Goal: Task Accomplishment & Management: Use online tool/utility

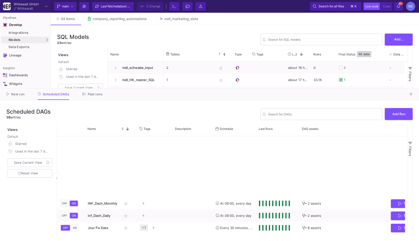
scroll to position [185, 0]
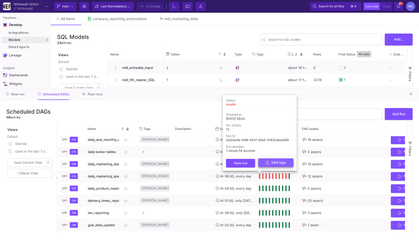
click at [267, 166] on button "DAG logs" at bounding box center [275, 162] width 35 height 9
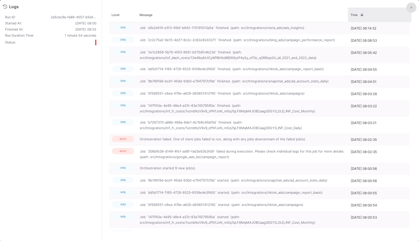
click at [405, 10] on div "Time 1" at bounding box center [379, 15] width 63 height 14
click at [412, 9] on fa-icon at bounding box center [411, 8] width 2 height 4
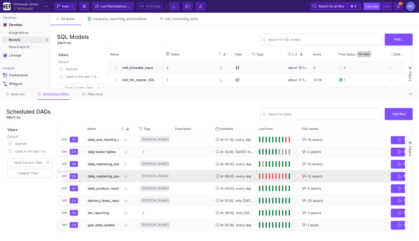
click at [188, 174] on div "Press SPACE to select this row." at bounding box center [193, 176] width 41 height 12
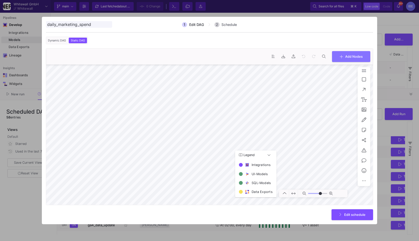
type input "0"
click at [385, 125] on div at bounding box center [209, 120] width 419 height 241
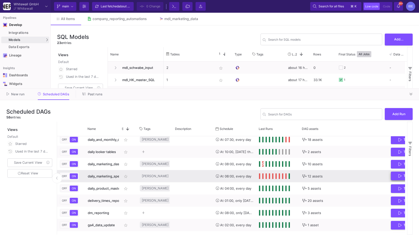
click at [398, 174] on button "Trigger Run" at bounding box center [410, 175] width 38 height 9
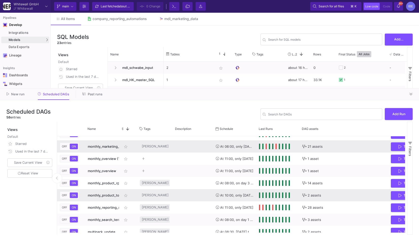
scroll to position [410, 0]
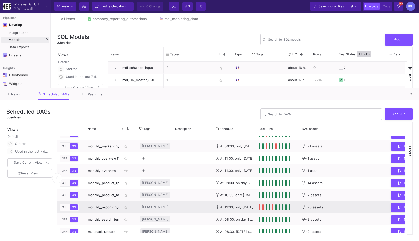
click at [165, 208] on y42-tags-cell-renderer "Hilke close" at bounding box center [155, 207] width 30 height 12
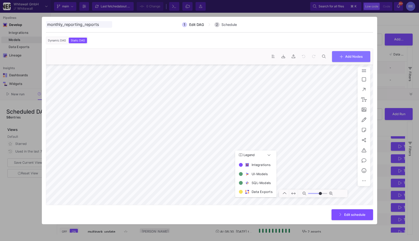
type input "0"
click at [386, 94] on div at bounding box center [209, 120] width 419 height 241
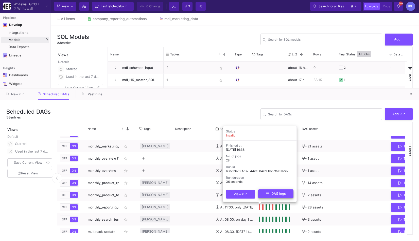
click at [266, 195] on icon at bounding box center [268, 193] width 4 height 4
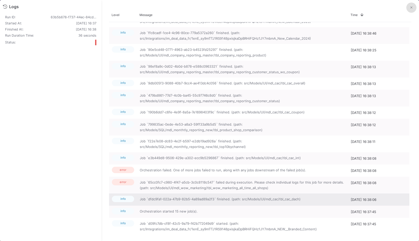
scroll to position [66, 0]
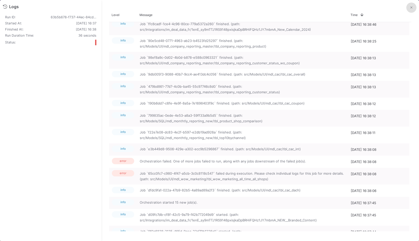
click at [410, 11] on button at bounding box center [411, 8] width 10 height 10
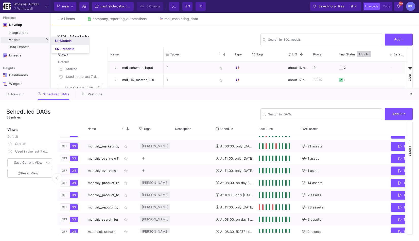
click at [67, 42] on div "UI-Models" at bounding box center [63, 41] width 16 height 4
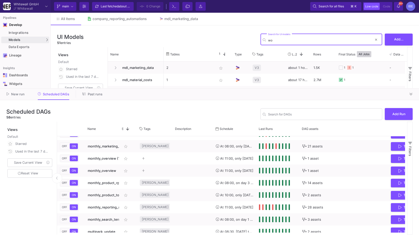
type input "wow"
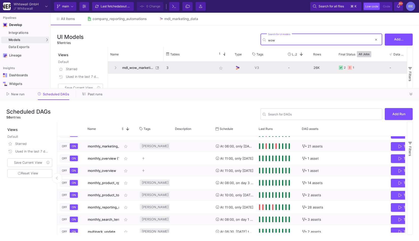
click at [147, 67] on span "mdl_wow_marketing" at bounding box center [136, 68] width 35 height 12
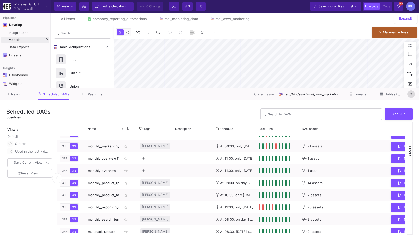
click at [411, 97] on button at bounding box center [411, 94] width 8 height 8
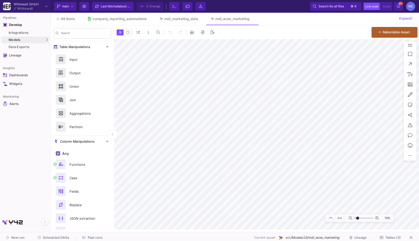
type input "-20"
click at [392, 235] on button "Tables (3)" at bounding box center [390, 237] width 33 height 8
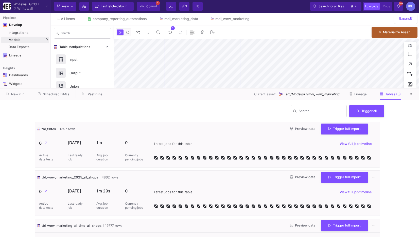
click at [163, 3] on div "Current branch main Branch Options Last fetched about 2 hours ago Commit 1 Term…" at bounding box center [115, 6] width 125 height 9
click at [159, 2] on button "Commit 1" at bounding box center [149, 6] width 24 height 9
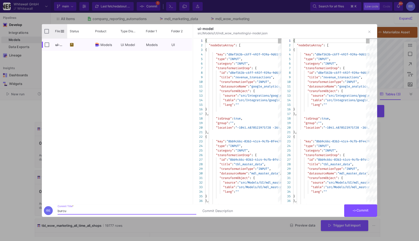
type input "burcu"
click at [48, 30] on input "Press Space to toggle all rows selection (unchecked)" at bounding box center [46, 31] width 5 height 5
checkbox input "true"
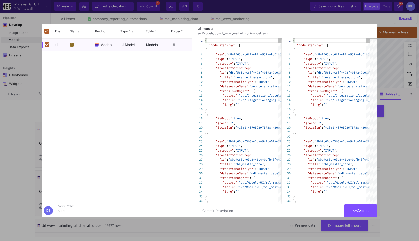
click at [362, 212] on span "Commit" at bounding box center [361, 210] width 16 height 4
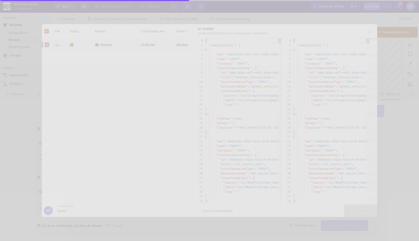
checkbox input "false"
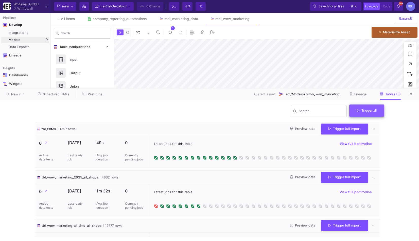
click at [370, 114] on button "Trigger all" at bounding box center [366, 110] width 35 height 12
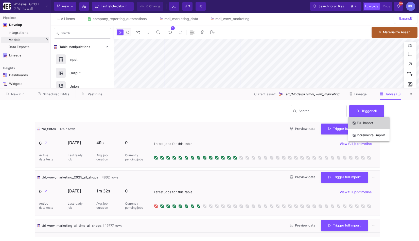
click at [367, 123] on button "Full import" at bounding box center [368, 123] width 41 height 12
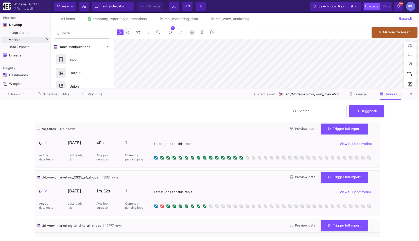
click at [58, 94] on span "Scheduled DAGs" at bounding box center [56, 94] width 26 height 4
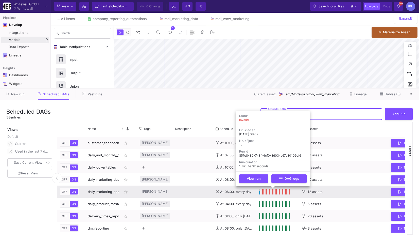
scroll to position [175, 0]
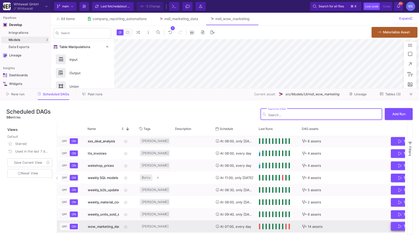
click at [393, 228] on button "Trigger Run" at bounding box center [410, 225] width 38 height 9
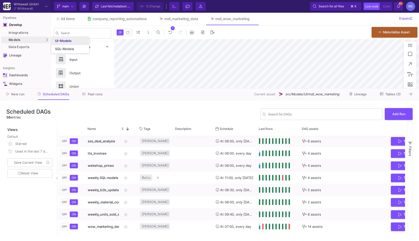
click at [63, 40] on div "UI-Models" at bounding box center [63, 41] width 16 height 4
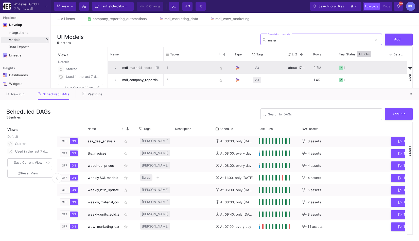
type input "mater"
click at [135, 67] on span "mdl_material_costs" at bounding box center [136, 68] width 35 height 12
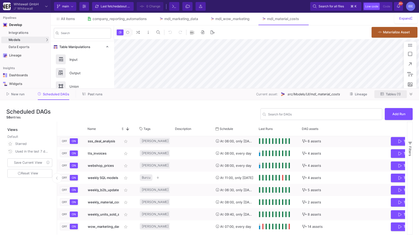
click at [391, 93] on span "Tables (1)" at bounding box center [393, 94] width 15 height 4
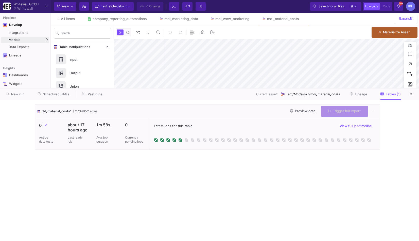
type input "-19"
click at [346, 113] on button "Trigger full import" at bounding box center [344, 111] width 47 height 11
click at [55, 94] on span "Scheduled DAGs" at bounding box center [56, 94] width 26 height 4
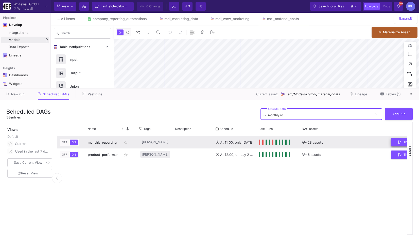
click at [402, 141] on span "Trigger Run" at bounding box center [410, 142] width 23 height 4
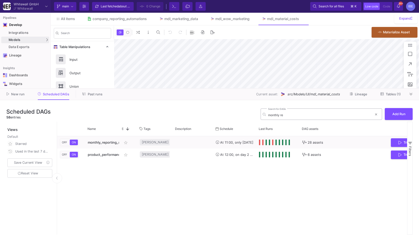
click at [286, 112] on div "monthly re Search for DAGs" at bounding box center [320, 113] width 104 height 12
click at [285, 114] on input "monthly re" at bounding box center [320, 115] width 104 height 4
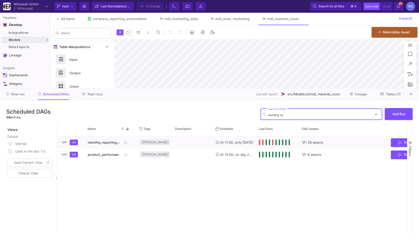
click at [285, 114] on input "monthly re" at bounding box center [320, 115] width 104 height 4
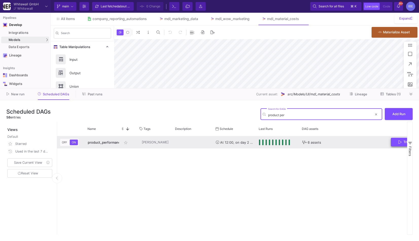
type input "product per"
click at [398, 143] on button "Trigger Run" at bounding box center [410, 142] width 38 height 9
click at [61, 95] on span "Scheduled DAGs" at bounding box center [56, 94] width 26 height 4
click at [378, 115] on button at bounding box center [376, 114] width 8 height 8
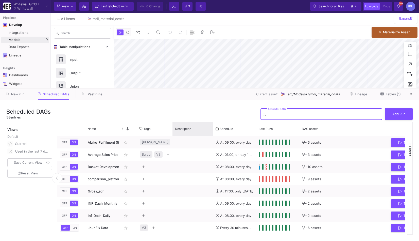
type input "-19"
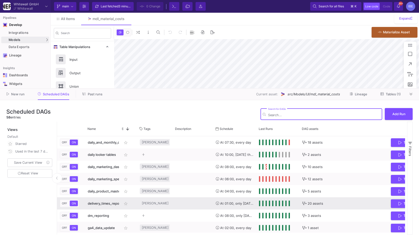
scroll to position [182, 0]
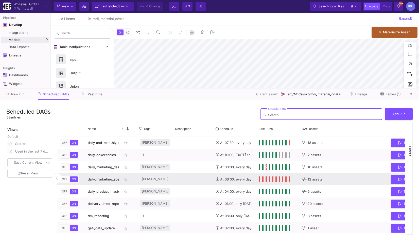
click at [250, 179] on div "At 06:00, every day" at bounding box center [235, 179] width 38 height 12
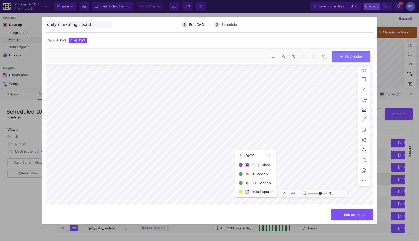
type input "0"
click at [353, 219] on div "Edit schedule" at bounding box center [209, 214] width 327 height 11
click at [350, 213] on span "Edit schedule" at bounding box center [354, 214] width 21 height 4
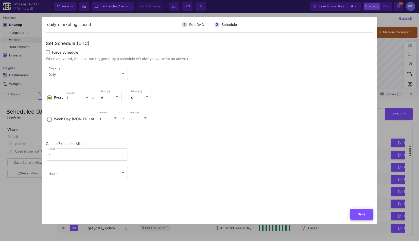
click at [355, 213] on button "Save" at bounding box center [361, 213] width 23 height 11
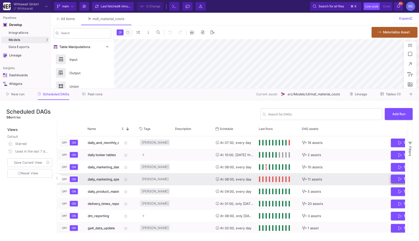
click at [396, 181] on button "Trigger Run" at bounding box center [410, 178] width 38 height 9
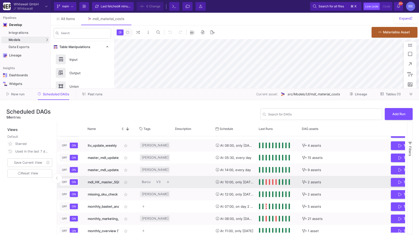
scroll to position [0, 0]
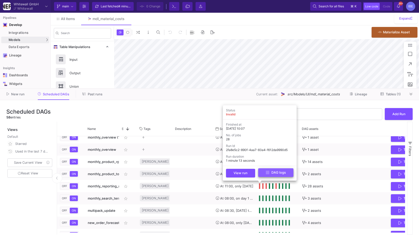
click at [265, 174] on button "DAG logs" at bounding box center [275, 172] width 35 height 9
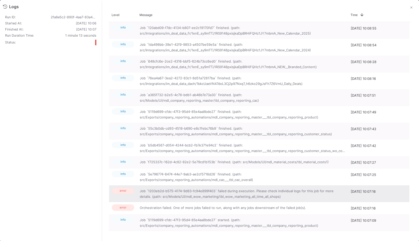
drag, startPoint x: 271, startPoint y: 194, endPoint x: 244, endPoint y: 195, distance: 27.2
click at [244, 195] on span "Job `1203eb2d-b575-4174-9d83-fc94e899f403` failed during execution. Please chec…" at bounding box center [242, 193] width 205 height 11
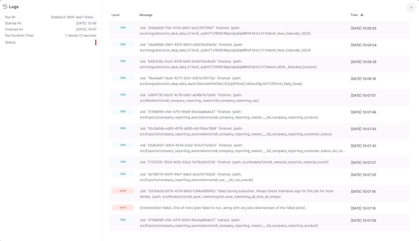
click at [411, 8] on icon at bounding box center [411, 7] width 2 height 2
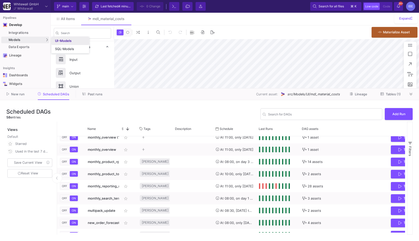
click at [63, 43] on link "UI-Models" at bounding box center [71, 41] width 38 height 8
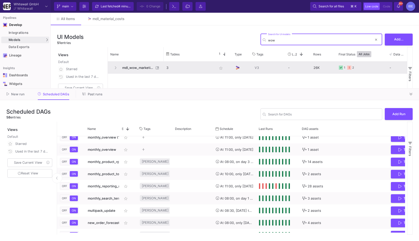
type input "wow"
click at [140, 67] on span "mdl_wow_marketing" at bounding box center [136, 68] width 35 height 12
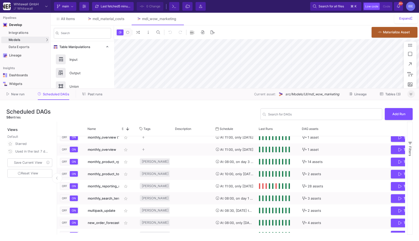
click at [413, 95] on button at bounding box center [411, 94] width 8 height 8
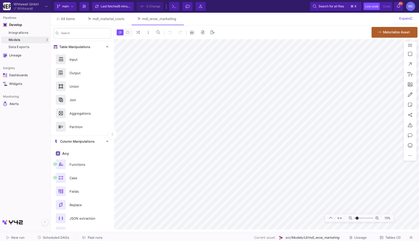
type input "-34"
click at [389, 235] on span "Tables (3)" at bounding box center [392, 237] width 15 height 4
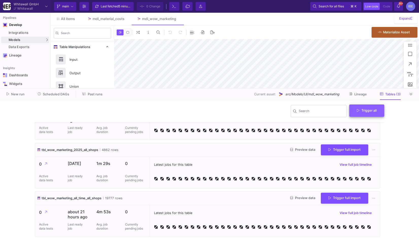
click at [364, 114] on button "Trigger all" at bounding box center [366, 110] width 35 height 12
click at [361, 123] on button "Full import" at bounding box center [368, 123] width 41 height 12
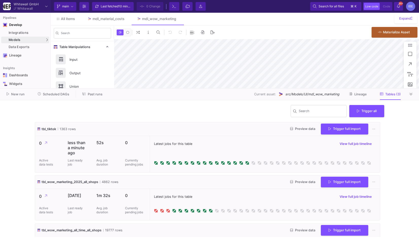
scroll to position [10, 0]
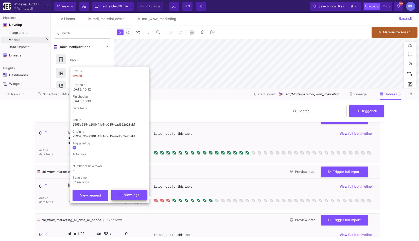
click at [139, 195] on span "View logs" at bounding box center [129, 195] width 20 height 4
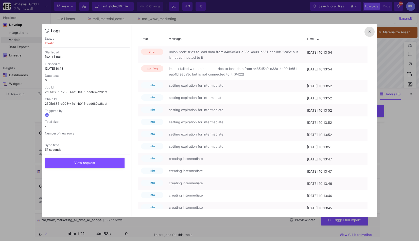
click at [367, 34] on button at bounding box center [370, 32] width 10 height 10
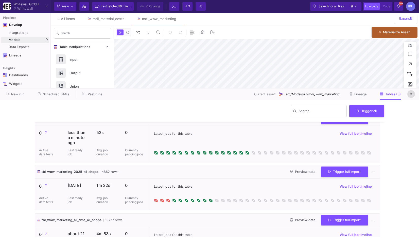
click at [410, 93] on icon at bounding box center [411, 93] width 3 height 3
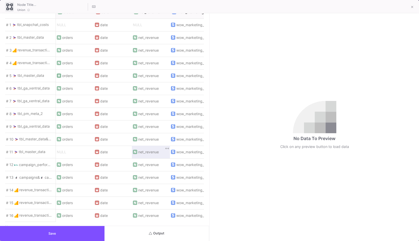
scroll to position [358, 0]
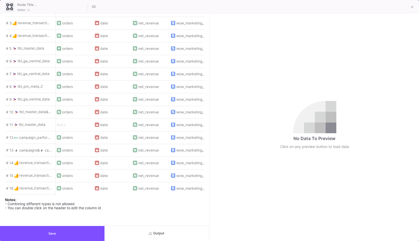
click at [149, 235] on button "Output" at bounding box center [157, 233] width 105 height 15
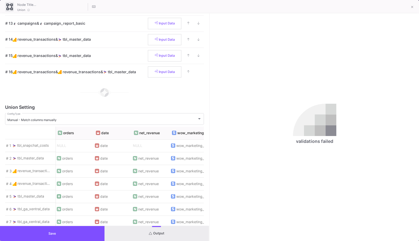
scroll to position [205, 0]
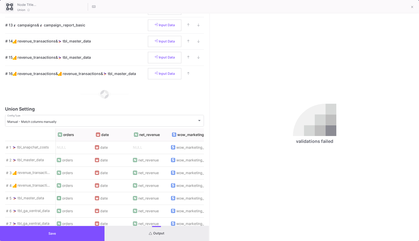
click at [132, 235] on button "Output" at bounding box center [157, 233] width 105 height 15
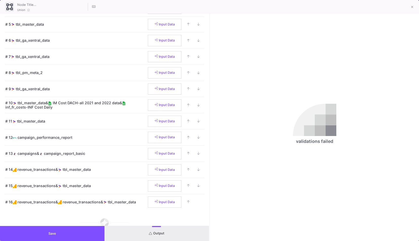
scroll to position [0, 0]
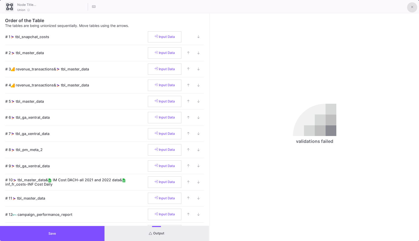
click at [409, 6] on button at bounding box center [412, 7] width 10 height 10
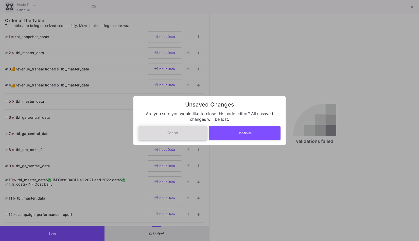
click at [191, 138] on button "Cancel" at bounding box center [173, 132] width 68 height 14
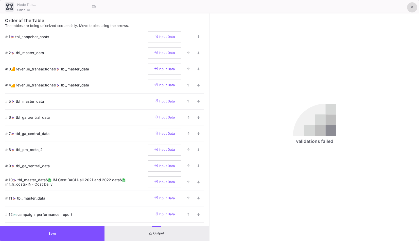
click at [406, 9] on div at bounding box center [412, 6] width 12 height 11
click at [409, 6] on button at bounding box center [412, 7] width 10 height 10
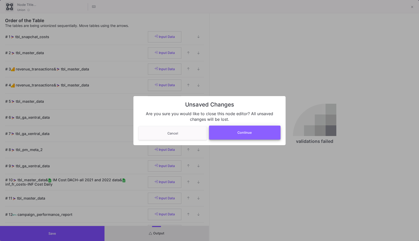
click at [265, 133] on button "Continue" at bounding box center [245, 132] width 72 height 14
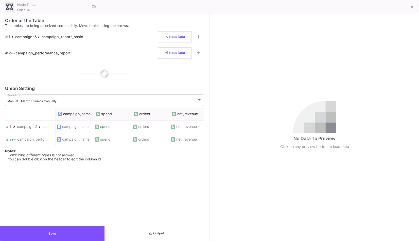
scroll to position [0, 172]
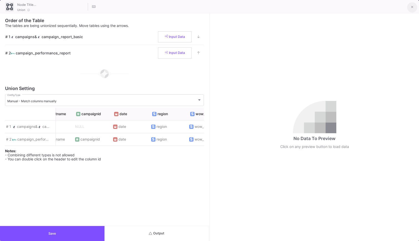
click at [414, 6] on button at bounding box center [412, 7] width 10 height 10
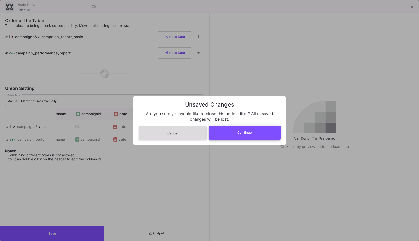
click at [264, 126] on button "Continue" at bounding box center [245, 132] width 72 height 14
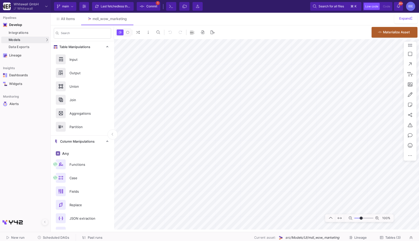
click at [158, 5] on button "Commit 1" at bounding box center [149, 6] width 24 height 9
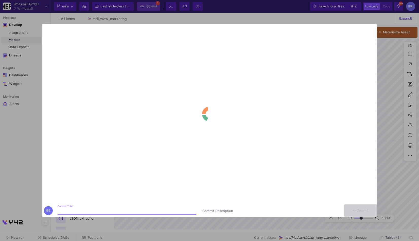
type input "-43"
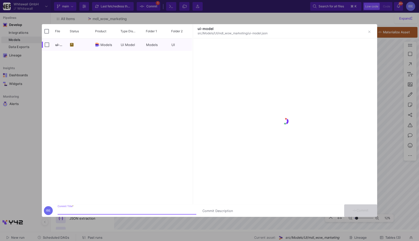
click at [381, 117] on div at bounding box center [209, 120] width 419 height 241
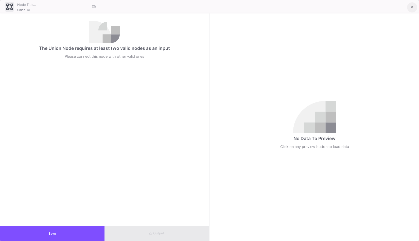
click at [410, 8] on button at bounding box center [412, 7] width 10 height 10
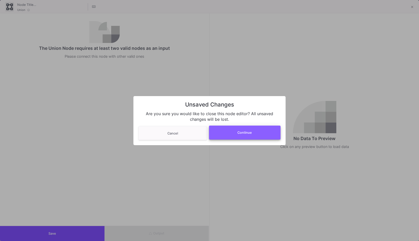
click at [243, 135] on button "Continue" at bounding box center [245, 132] width 72 height 14
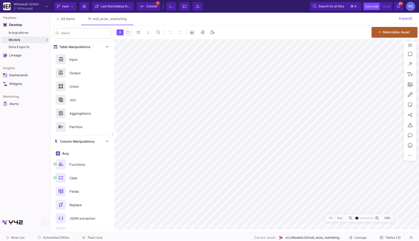
type input "-29"
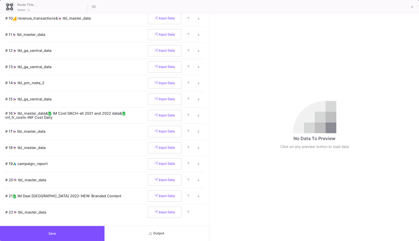
scroll to position [165, 0]
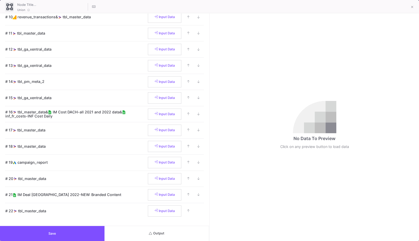
click at [126, 166] on td "# 19 campaign_report" at bounding box center [76, 162] width 143 height 16
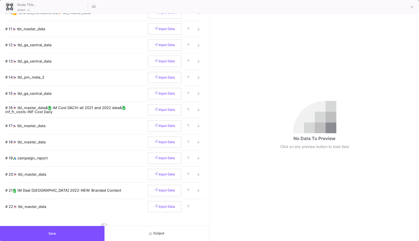
scroll to position [169, 0]
click at [159, 158] on span "Input Data" at bounding box center [165, 157] width 20 height 4
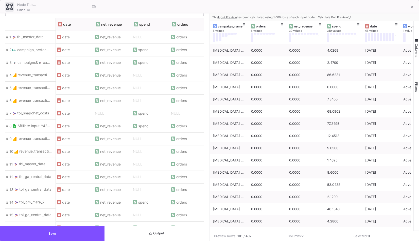
scroll to position [0, 0]
click at [83, 231] on button "Save" at bounding box center [52, 233] width 105 height 15
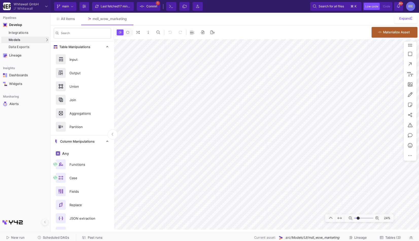
click at [388, 237] on span "Tables (3)" at bounding box center [392, 237] width 15 height 4
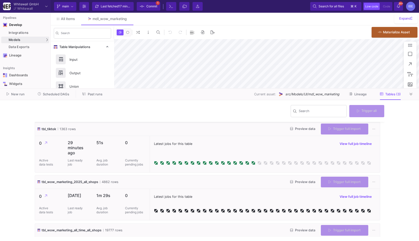
type input "-43"
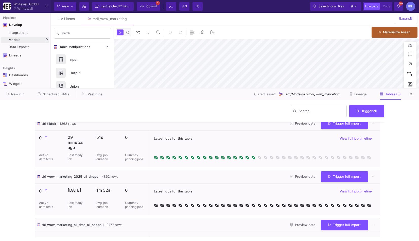
scroll to position [32, 0]
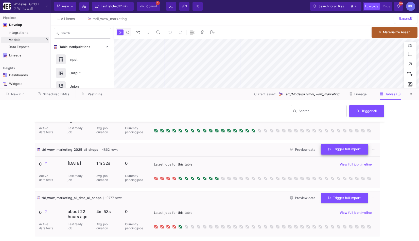
click at [331, 149] on span "Trigger full import" at bounding box center [345, 149] width 32 height 4
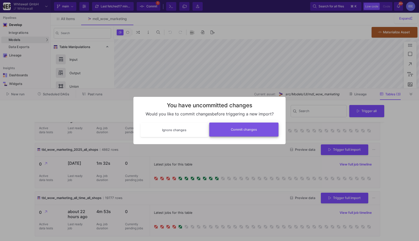
click at [260, 123] on button "Commit changes" at bounding box center [244, 129] width 70 height 14
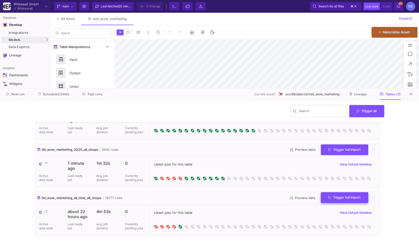
click at [329, 197] on span "Trigger full import" at bounding box center [345, 197] width 32 height 4
click at [56, 95] on span "Scheduled DAGs" at bounding box center [56, 94] width 26 height 4
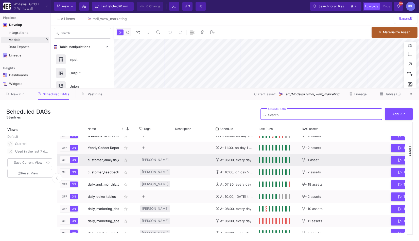
scroll to position [142, 0]
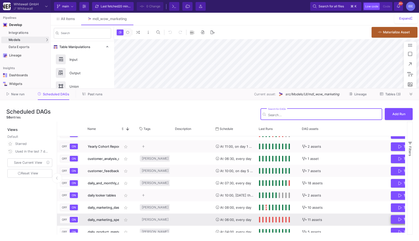
click at [392, 218] on button "Trigger Run" at bounding box center [410, 219] width 38 height 9
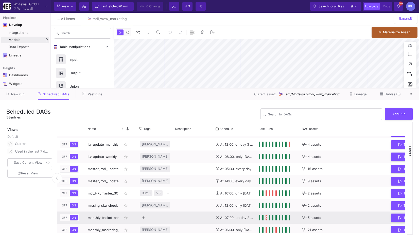
scroll to position [0, 0]
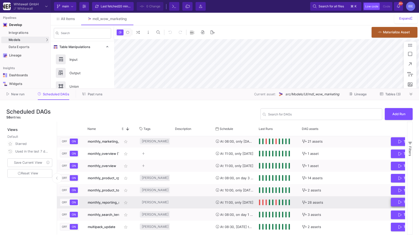
click at [396, 203] on button "Trigger Run" at bounding box center [410, 201] width 38 height 9
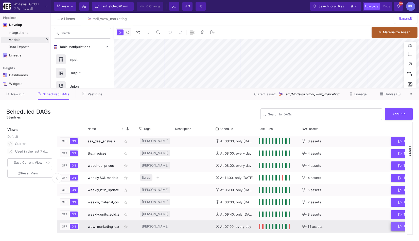
click at [399, 225] on icon "Press SPACE to select this row." at bounding box center [400, 226] width 3 height 4
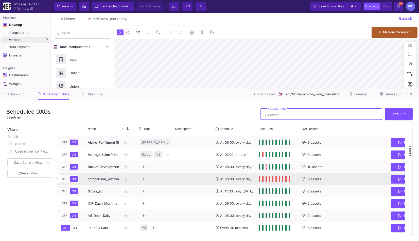
type input "-43"
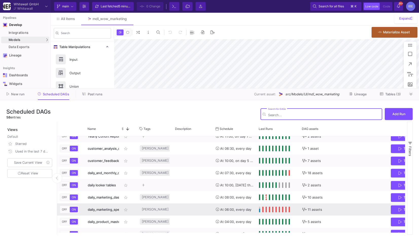
scroll to position [198, 0]
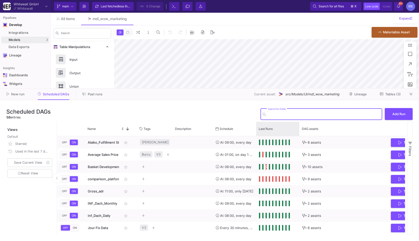
type input "-42"
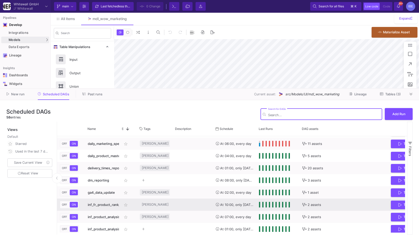
scroll to position [226, 0]
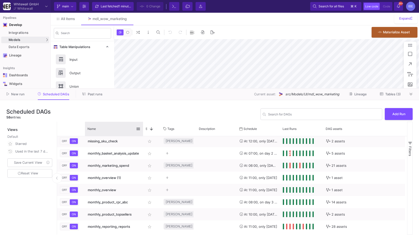
drag, startPoint x: 118, startPoint y: 127, endPoint x: 129, endPoint y: 128, distance: 10.9
click at [142, 128] on div at bounding box center [143, 129] width 2 height 14
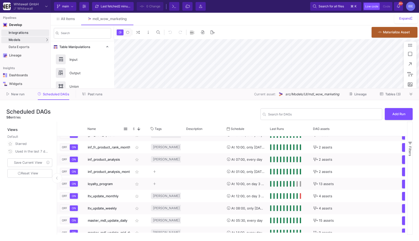
click at [38, 35] on link "Integrations" at bounding box center [25, 32] width 48 height 7
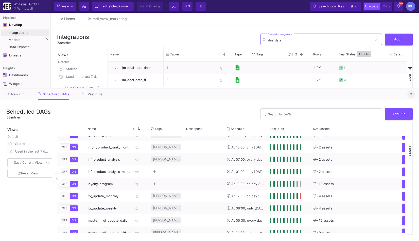
type input "deal data"
click at [412, 92] on span at bounding box center [411, 94] width 3 height 4
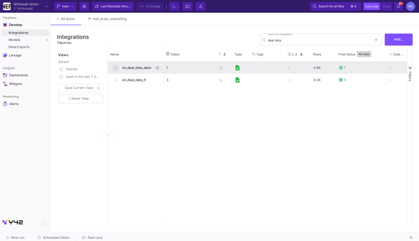
click at [114, 68] on button at bounding box center [116, 68] width 8 height 8
click at [150, 68] on span "im_deal_data_dach" at bounding box center [136, 68] width 35 height 12
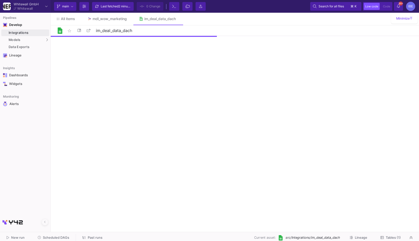
click at [391, 236] on span "Tables (1)" at bounding box center [393, 237] width 15 height 4
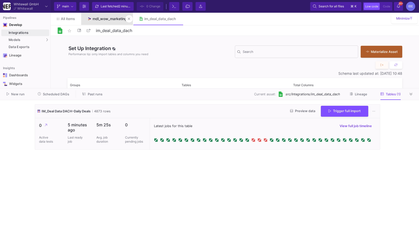
click at [113, 22] on link "mdl_wow_marketing" at bounding box center [107, 19] width 52 height 12
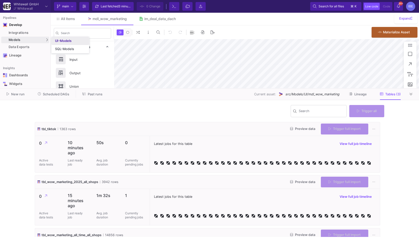
click at [60, 43] on link "UI-Models" at bounding box center [71, 41] width 38 height 8
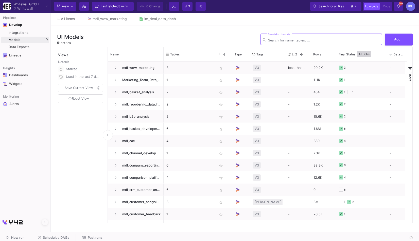
click at [319, 39] on input "Search for UI models" at bounding box center [324, 40] width 112 height 4
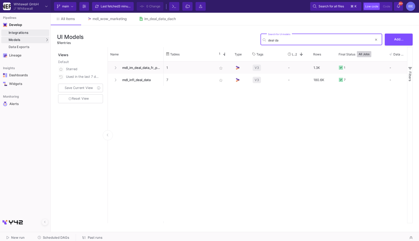
type input "deal da"
click at [38, 31] on div "Integrations" at bounding box center [28, 33] width 39 height 4
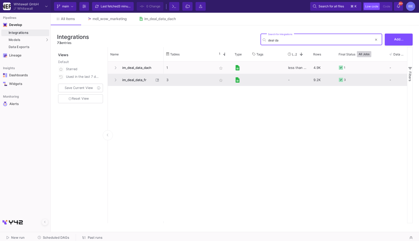
type input "deal da"
click at [135, 84] on span "im_deal_data_fr" at bounding box center [136, 80] width 35 height 12
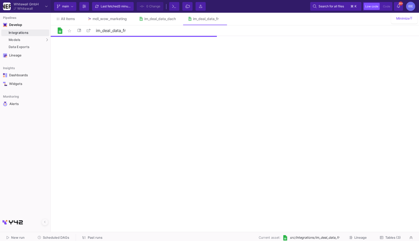
click at [386, 235] on span "Tables (3)" at bounding box center [392, 237] width 15 height 4
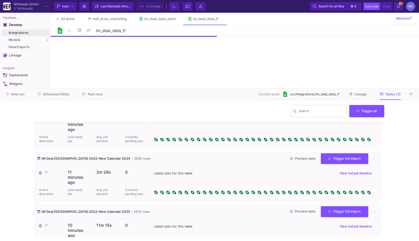
scroll to position [37, 0]
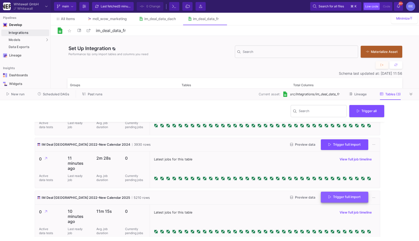
click at [334, 195] on span "Trigger full import" at bounding box center [345, 197] width 32 height 4
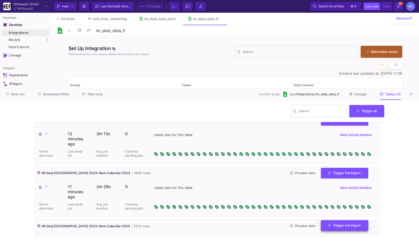
scroll to position [5, 0]
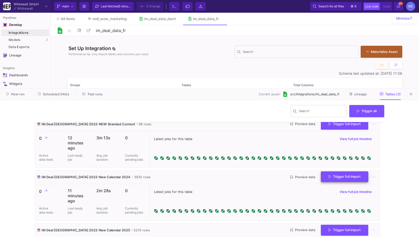
click at [337, 177] on span "Trigger full import" at bounding box center [345, 176] width 32 height 4
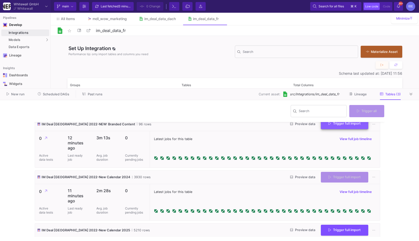
click at [340, 126] on button "Trigger full import" at bounding box center [344, 123] width 47 height 11
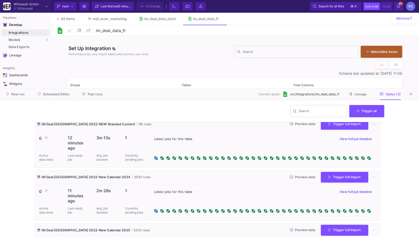
scroll to position [37, 0]
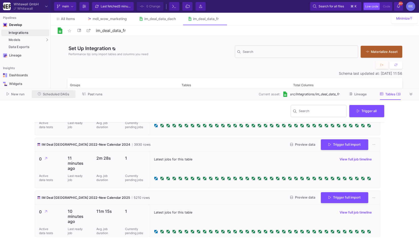
click at [67, 94] on span "Scheduled DAGs" at bounding box center [56, 94] width 26 height 4
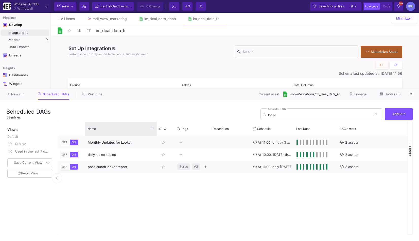
drag, startPoint x: 118, startPoint y: 125, endPoint x: 156, endPoint y: 127, distance: 37.1
click at [156, 127] on div at bounding box center [157, 129] width 2 height 14
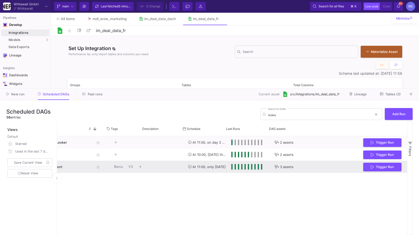
scroll to position [0, 71]
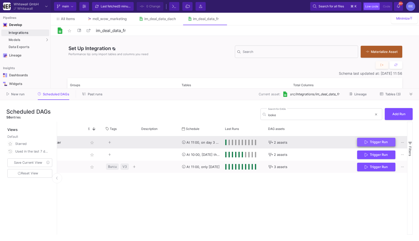
click at [361, 146] on button "Trigger Run" at bounding box center [376, 142] width 38 height 9
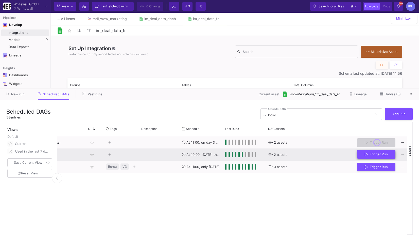
click at [363, 156] on button "Trigger Run" at bounding box center [376, 154] width 38 height 9
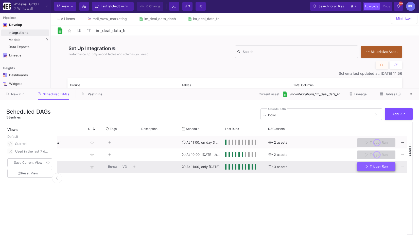
click at [363, 166] on button "Trigger Run" at bounding box center [376, 166] width 38 height 9
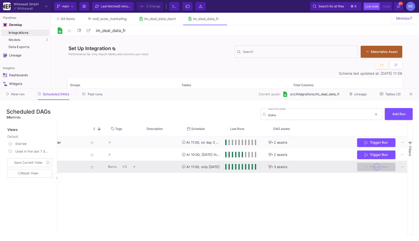
scroll to position [0, 0]
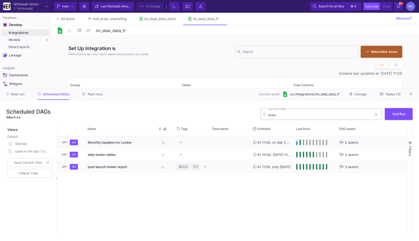
click at [293, 116] on input "looke" at bounding box center [320, 115] width 104 height 4
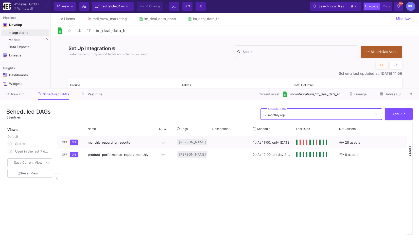
click at [272, 114] on input "monthly rep" at bounding box center [320, 115] width 104 height 4
type input "monthly rep"
click at [61, 50] on div "SQL-Models" at bounding box center [64, 49] width 19 height 4
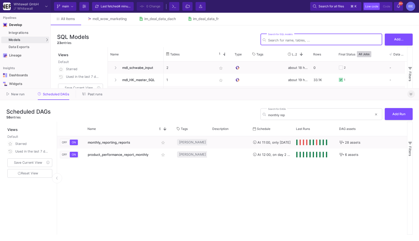
click at [411, 94] on icon at bounding box center [411, 93] width 3 height 3
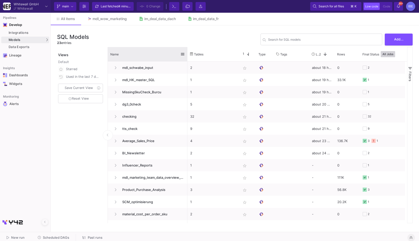
drag, startPoint x: 163, startPoint y: 54, endPoint x: 186, endPoint y: 58, distance: 23.7
click at [187, 58] on div at bounding box center [187, 54] width 2 height 14
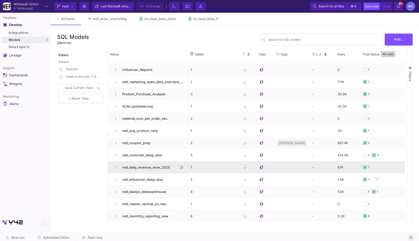
scroll to position [121, 0]
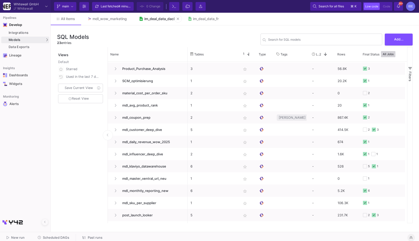
click at [155, 25] on link "im_deal_data_dach" at bounding box center [157, 19] width 49 height 12
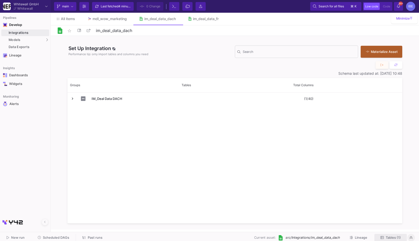
click at [396, 236] on span "Tables (1)" at bounding box center [393, 237] width 15 height 4
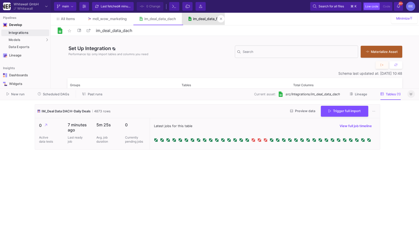
click at [199, 24] on link "im_deal_data_fr" at bounding box center [203, 19] width 43 height 12
type input "im_deal_data_fr"
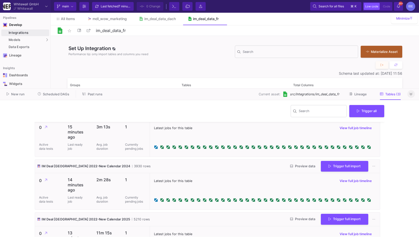
scroll to position [42, 0]
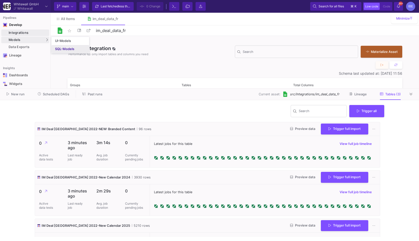
click at [57, 48] on div "SQL-Models" at bounding box center [64, 49] width 19 height 4
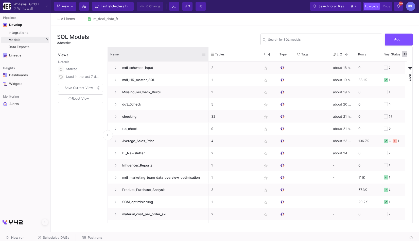
drag, startPoint x: 163, startPoint y: 54, endPoint x: 208, endPoint y: 56, distance: 44.9
click at [208, 56] on div at bounding box center [209, 54] width 2 height 14
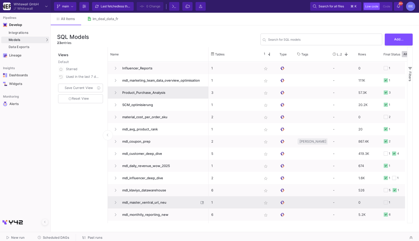
scroll to position [109, 0]
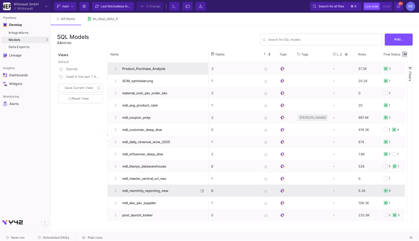
click at [180, 195] on span "mdl_monthtly_reporting_new" at bounding box center [159, 190] width 80 height 12
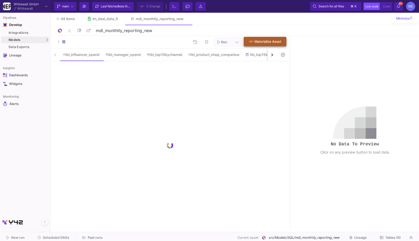
click at [255, 42] on span "Materialize Asset" at bounding box center [267, 42] width 27 height 4
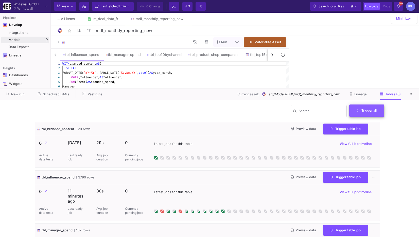
click at [369, 113] on button "Trigger all" at bounding box center [366, 110] width 35 height 12
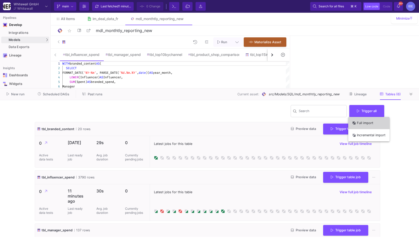
click at [366, 121] on button "Full import" at bounding box center [368, 123] width 41 height 12
